Goal: Task Accomplishment & Management: Complete application form

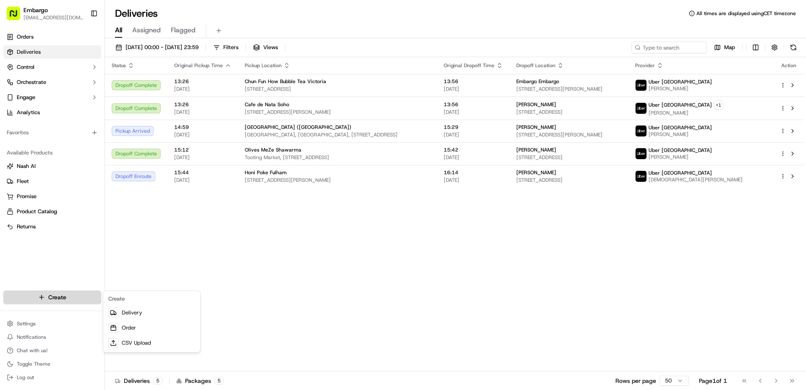
click at [79, 293] on html "Embargo feedback@embargoapp.com Toggle Sidebar Orders Deliveries Control Orches…" at bounding box center [403, 195] width 806 height 390
click at [144, 314] on link "Delivery" at bounding box center [152, 312] width 94 height 15
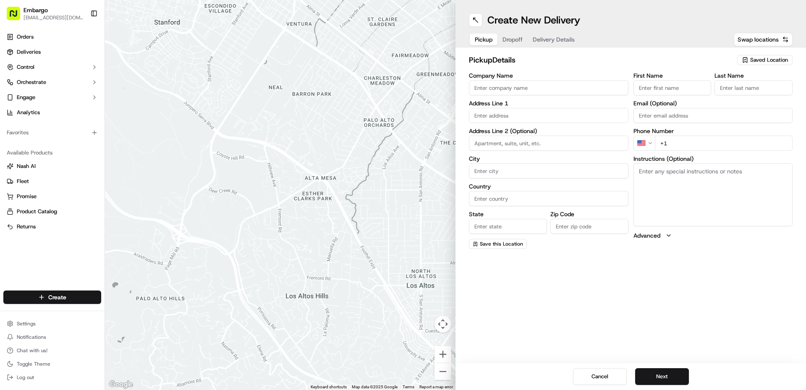
click at [505, 89] on input "Company Name" at bounding box center [549, 87] width 160 height 15
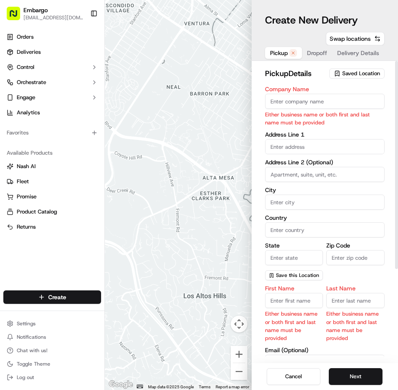
click at [300, 99] on input "Company Name" at bounding box center [325, 101] width 120 height 15
paste input "Honi Poke Westfield"
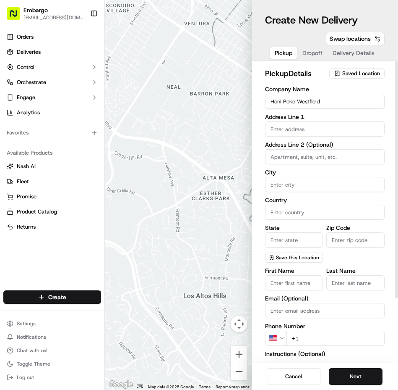
click at [358, 96] on input "Honi Poke Westfield" at bounding box center [325, 101] width 120 height 15
paste input "(Stratford)"
type input "Honi Poke Westfield (Stratford)"
click at [328, 131] on input "text" at bounding box center [325, 128] width 120 height 15
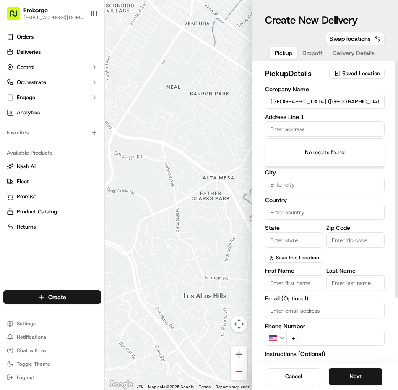
click at [337, 117] on label "Address Line 1" at bounding box center [325, 117] width 120 height 6
click at [291, 129] on input "text" at bounding box center [325, 128] width 120 height 15
paste input "208 The Balcony, Westfield Stratford"
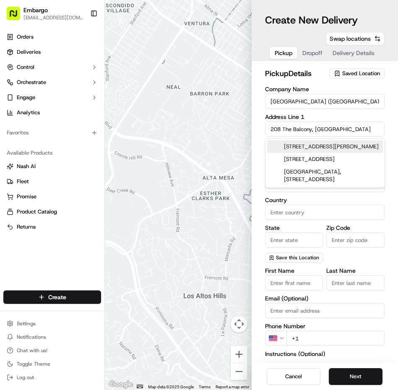
click at [295, 147] on div "208 Westfield Road, Bletchley, Milton Keynes, UK" at bounding box center [325, 146] width 116 height 13
type input "208 Westfield Rd, Bletchley, Milton Keynes MK2 2RF, UK"
type input "Bletchley"
type input "United Kingdom"
type input "England"
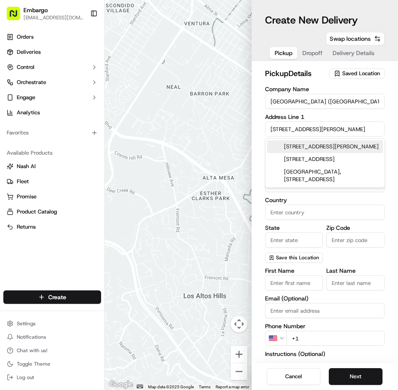
type input "MK2 2RF"
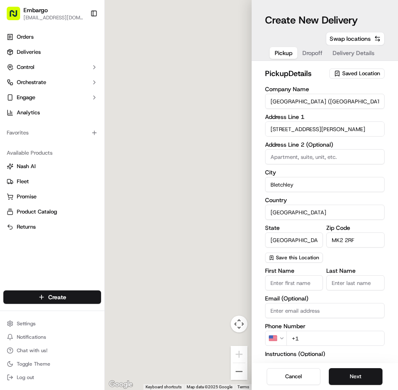
type input "208 Westfield Road"
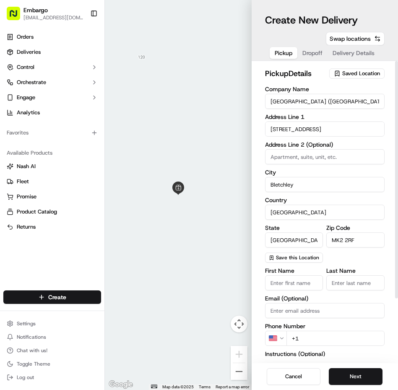
drag, startPoint x: 290, startPoint y: 182, endPoint x: 234, endPoint y: 177, distance: 56.5
click at [234, 177] on div "← Move left → Move right ↑ Move up ↓ Move down + Zoom in - Zoom out Home Jump l…" at bounding box center [252, 195] width 294 height 390
paste input "Westfield Stratford Cit"
click at [318, 187] on input "Westfield Stratford City" at bounding box center [325, 184] width 120 height 15
type input "Westfield Stratford City"
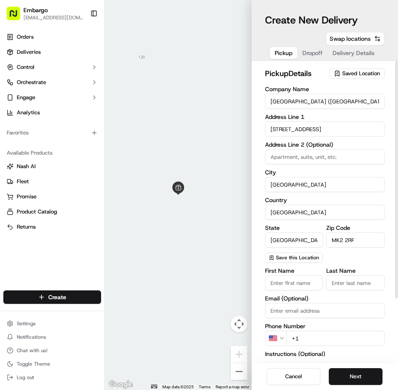
click at [311, 129] on input "208 Westfield Road" at bounding box center [325, 128] width 120 height 15
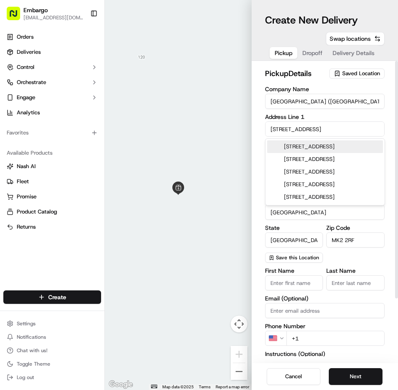
drag, startPoint x: 330, startPoint y: 131, endPoint x: 184, endPoint y: 116, distance: 146.9
click at [184, 116] on div "← Move left → Move right ↑ Move up ↓ Move down + Zoom in - Zoom out Home Jump l…" at bounding box center [252, 195] width 294 height 390
paste input ", The Balcony, Westfield stratford city, Montfichet Rd, London E20 1GN, United …"
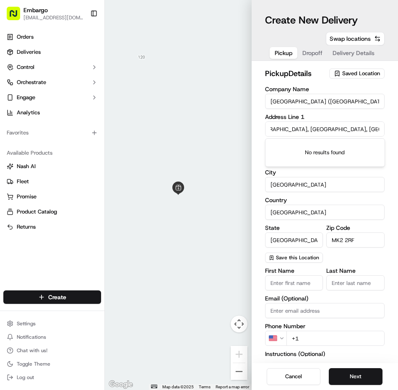
scroll to position [0, 25]
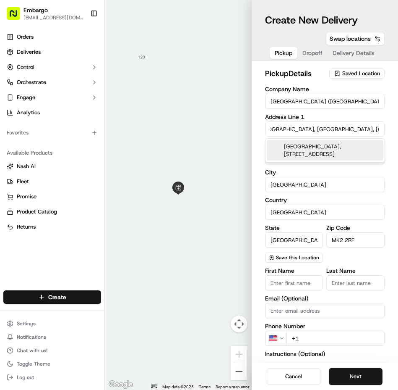
click at [346, 154] on div "Westfield stratford city, 208 The Street, London, UK" at bounding box center [325, 150] width 116 height 20
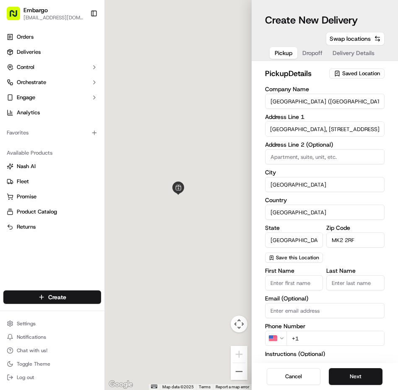
type input "208 The St, London E20, UK"
type input "London"
type input "E20"
type input "208 The Street"
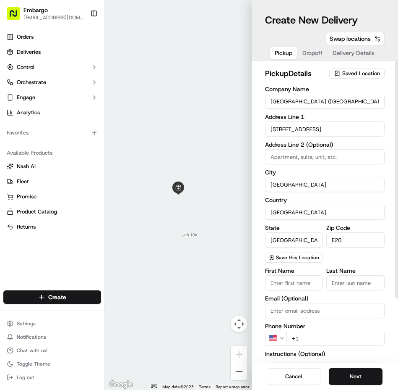
click at [303, 157] on input at bounding box center [325, 156] width 120 height 15
paste input "he Balcony, Westfield stratford city, Montfichet Rd, London E20 1GN"
drag, startPoint x: 381, startPoint y: 155, endPoint x: 311, endPoint y: 160, distance: 70.3
click at [311, 160] on input "he Balcony, Westfield stratford city, Montfichet Rd, London E20 1GN" at bounding box center [325, 156] width 120 height 15
click at [271, 159] on input "he Balcony, Westfield stratford city, Montfichet Rd, London E20 1GN" at bounding box center [325, 156] width 120 height 15
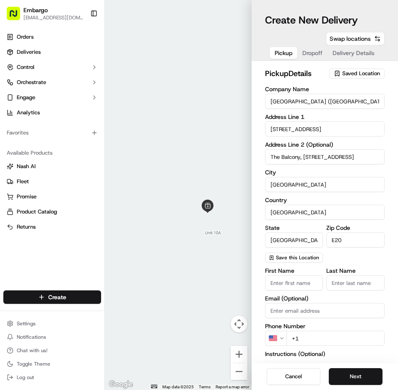
type input "The Balcony, Westfield stratford city, Montfichet Rd, London E20 1GN"
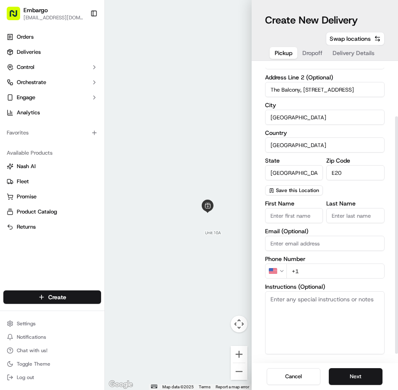
scroll to position [79, 0]
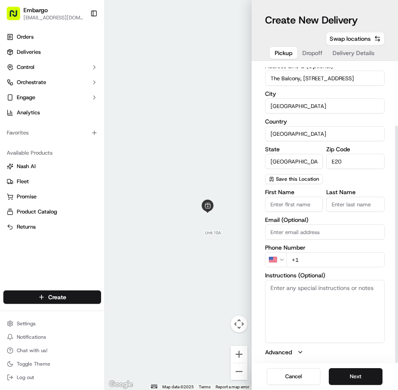
click at [291, 204] on input "First Name" at bounding box center [294, 204] width 58 height 15
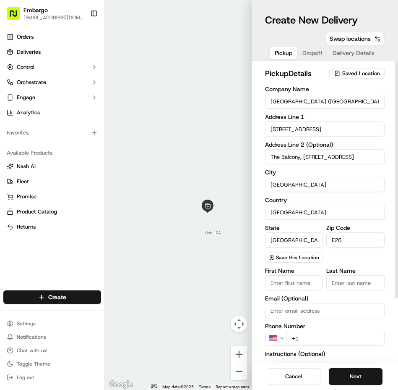
click at [284, 281] on input "First Name" at bounding box center [294, 282] width 58 height 15
type input "Honi"
click at [355, 288] on input "Last Name" at bounding box center [356, 282] width 58 height 15
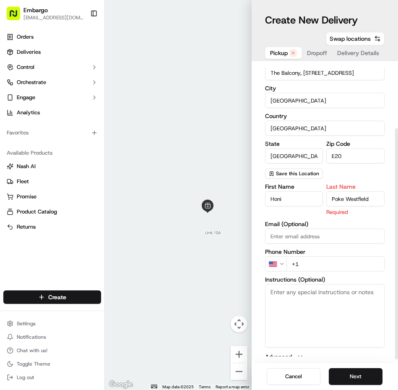
type input "Poke Westfield"
click at [312, 267] on input "+1" at bounding box center [336, 263] width 99 height 15
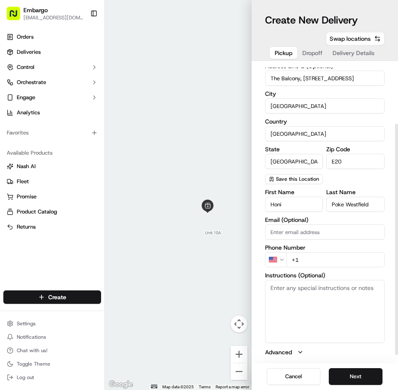
scroll to position [79, 0]
click at [282, 262] on html "Embargo feedback@embargoapp.com Toggle Sidebar Orders Deliveries Control Orches…" at bounding box center [199, 195] width 398 height 390
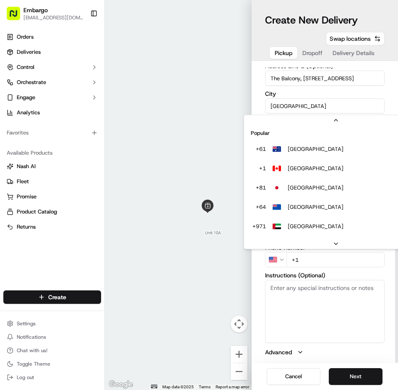
scroll to position [36, 0]
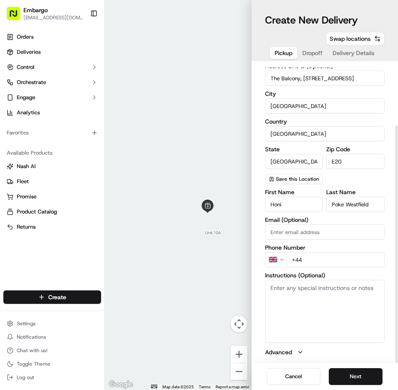
click at [322, 263] on input "+44" at bounding box center [336, 259] width 99 height 15
paste input "1"
paste input "tel"
click at [275, 260] on html "Embargo feedback@embargoapp.com Toggle Sidebar Orders Deliveries Control Orches…" at bounding box center [199, 195] width 398 height 390
click at [332, 267] on div "First Name Honi Last Name Poke Westfield Email (Optional) Phone Number GB +44 I…" at bounding box center [325, 272] width 120 height 167
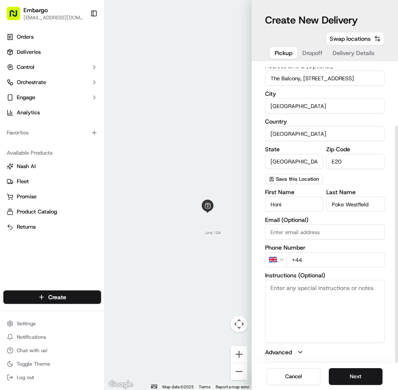
click at [331, 262] on input "+44" at bounding box center [336, 259] width 99 height 15
paste input "20 8503 0690"
type input "+44 20 8503 0690"
click at [306, 300] on textarea "Instructions (Optional)" at bounding box center [325, 311] width 120 height 63
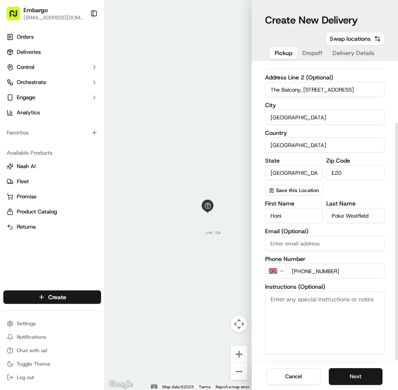
scroll to position [79, 0]
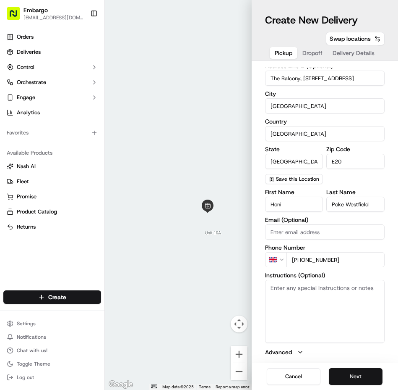
click at [353, 378] on button "Next" at bounding box center [356, 376] width 54 height 17
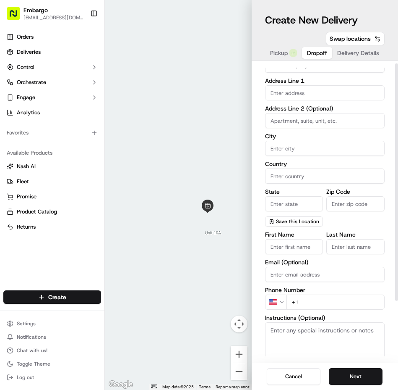
scroll to position [0, 0]
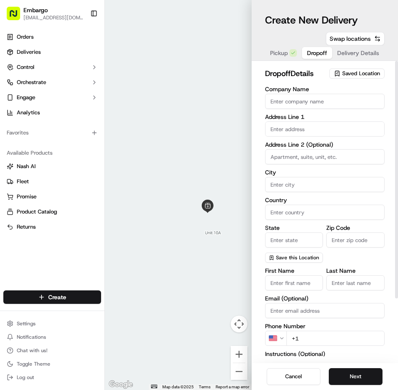
click at [293, 105] on input "Company Name" at bounding box center [325, 101] width 120 height 15
type input "Embargo"
click at [302, 128] on input "text" at bounding box center [325, 128] width 120 height 15
click at [290, 125] on input "text" at bounding box center [325, 128] width 120 height 15
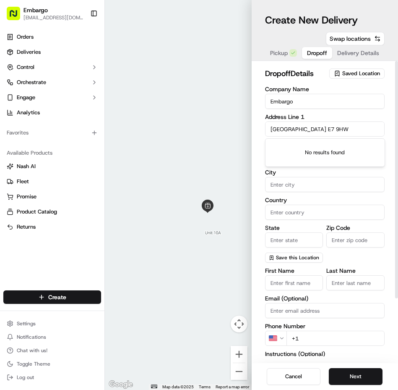
drag, startPoint x: 322, startPoint y: 126, endPoint x: 218, endPoint y: 126, distance: 103.3
click at [218, 126] on div "← Move left → Move right ↑ Move up ↓ Move down + Zoom in - Zoom out Home Jump l…" at bounding box center [252, 195] width 294 height 390
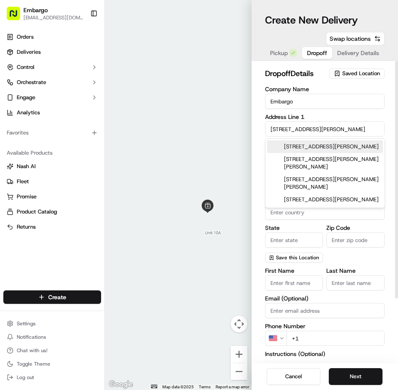
click at [331, 146] on div "5 Knox Road, London, UK" at bounding box center [325, 146] width 116 height 13
type input "5 Knox Rd, London E7 9HW, UK"
type input "London"
type input "United Kingdom"
type input "England"
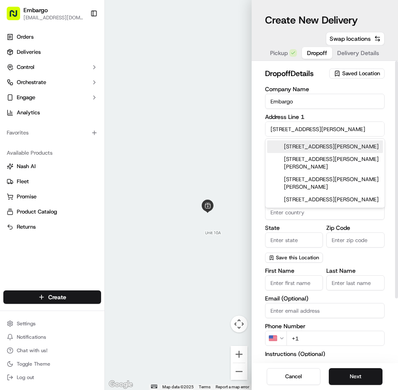
type input "E7 9HW"
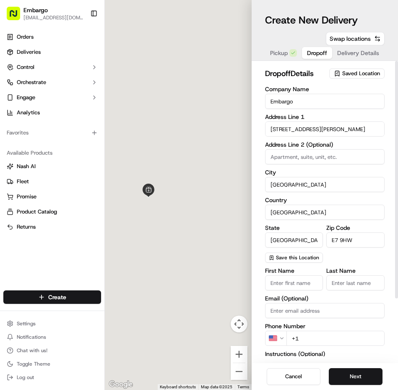
type input "5 Knox Road"
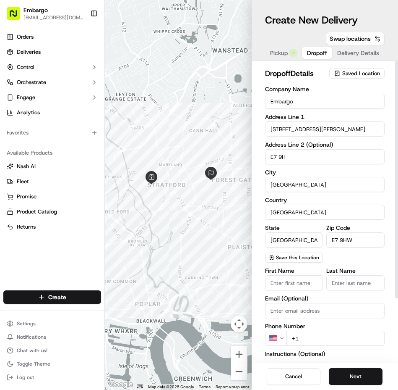
type input "E7 9HW"
drag, startPoint x: 302, startPoint y: 151, endPoint x: 254, endPoint y: 155, distance: 48.5
click at [254, 155] on div "dropoff Details Saved Location Company Name Embargo Address Line 1 5 Knox Road …" at bounding box center [325, 212] width 147 height 302
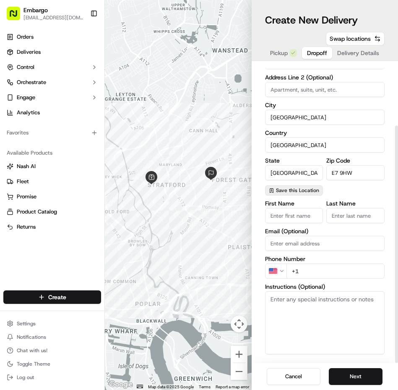
scroll to position [79, 0]
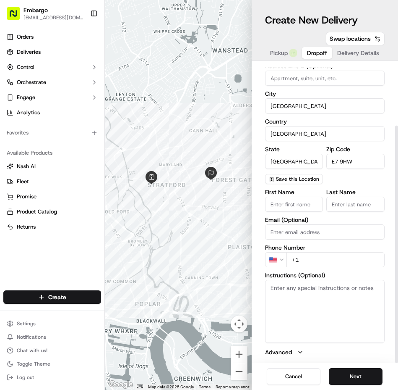
click at [302, 197] on input "First Name" at bounding box center [294, 204] width 58 height 15
type input "Tehani"
click at [352, 203] on input "Last Name" at bounding box center [356, 204] width 58 height 15
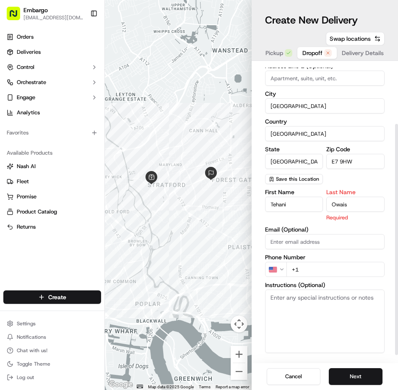
type input "Owais"
click at [325, 239] on div "First Name Tehani Last Name Owais Required Email (Optional) Phone Number US +1 …" at bounding box center [325, 277] width 120 height 177
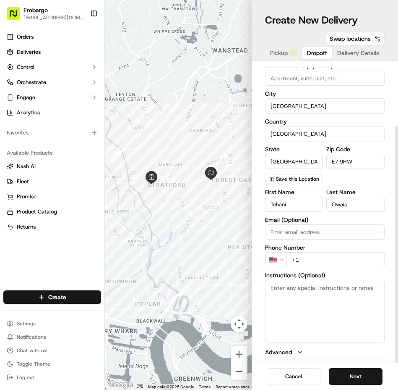
click at [320, 254] on input "+1" at bounding box center [336, 259] width 99 height 15
click at [276, 257] on html "Embargo feedback@embargoapp.com Toggle Sidebar Orders Deliveries Control Orches…" at bounding box center [199, 195] width 398 height 390
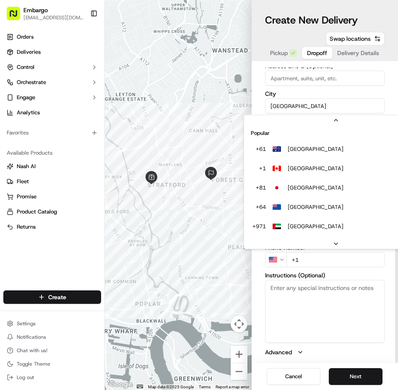
scroll to position [36, 0]
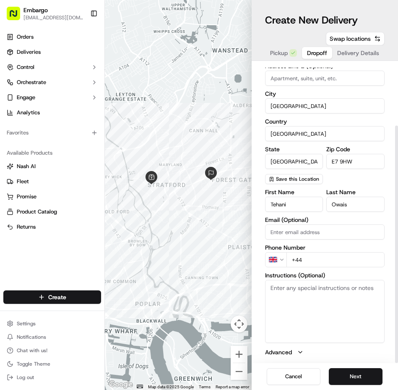
click at [320, 259] on input "+44" at bounding box center [336, 259] width 99 height 15
type input "+44 7881 415043"
click at [364, 373] on button "Next" at bounding box center [356, 376] width 54 height 17
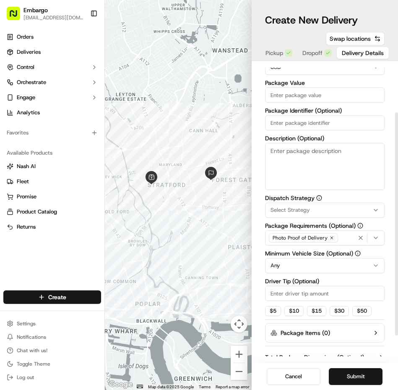
scroll to position [0, 0]
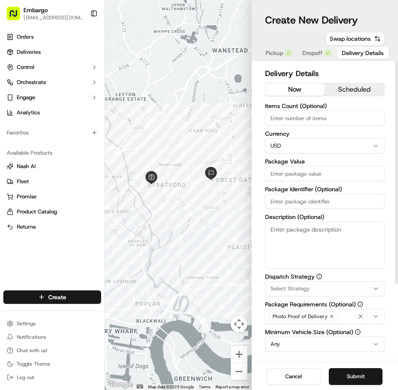
click at [303, 178] on input "Package Value" at bounding box center [325, 173] width 120 height 15
type input "13"
click at [300, 148] on html "Embargo feedback@embargoapp.com Toggle Sidebar Orders Deliveries Control Orches…" at bounding box center [199, 195] width 398 height 390
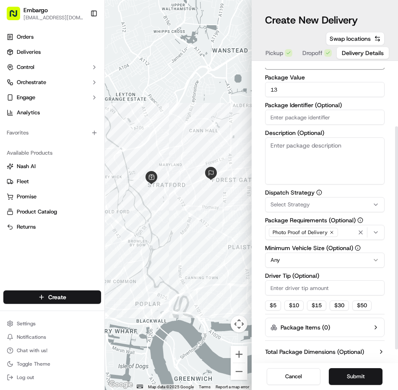
scroll to position [102, 0]
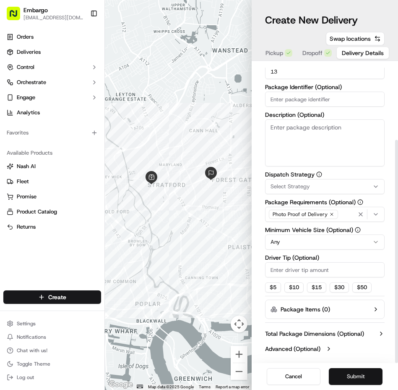
click at [344, 371] on button "Submit" at bounding box center [356, 376] width 54 height 17
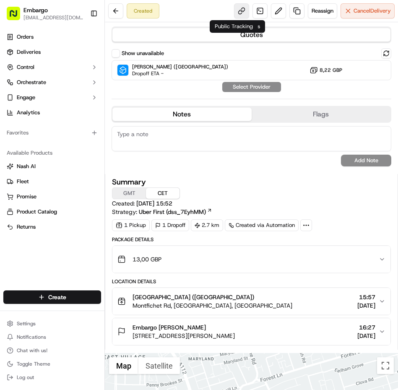
click at [234, 10] on link at bounding box center [241, 10] width 15 height 15
